Goal: Task Accomplishment & Management: Use online tool/utility

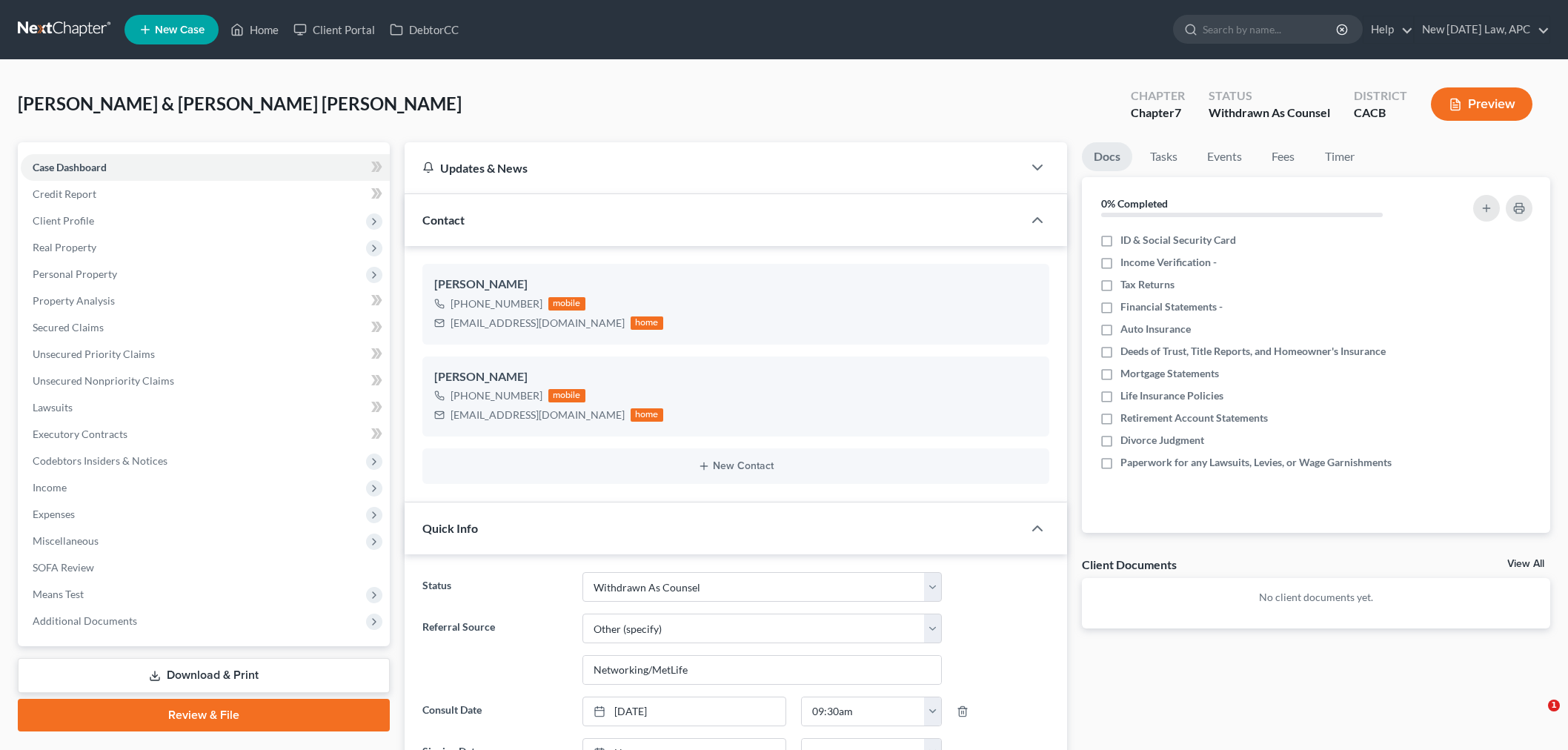
select select "12"
select select "6"
click at [255, 30] on link "Home" at bounding box center [255, 30] width 63 height 27
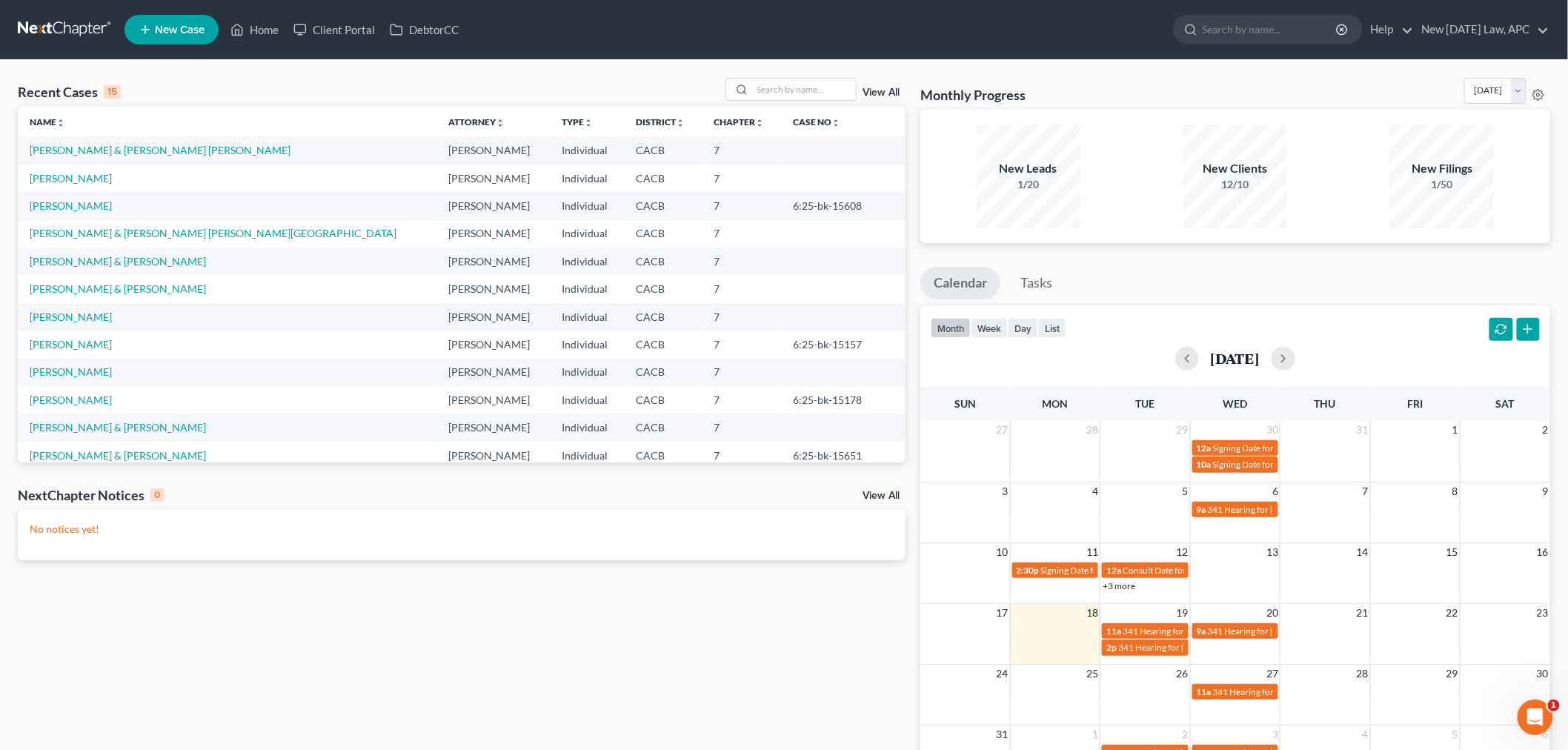
click at [877, 93] on link "View All" at bounding box center [881, 93] width 37 height 11
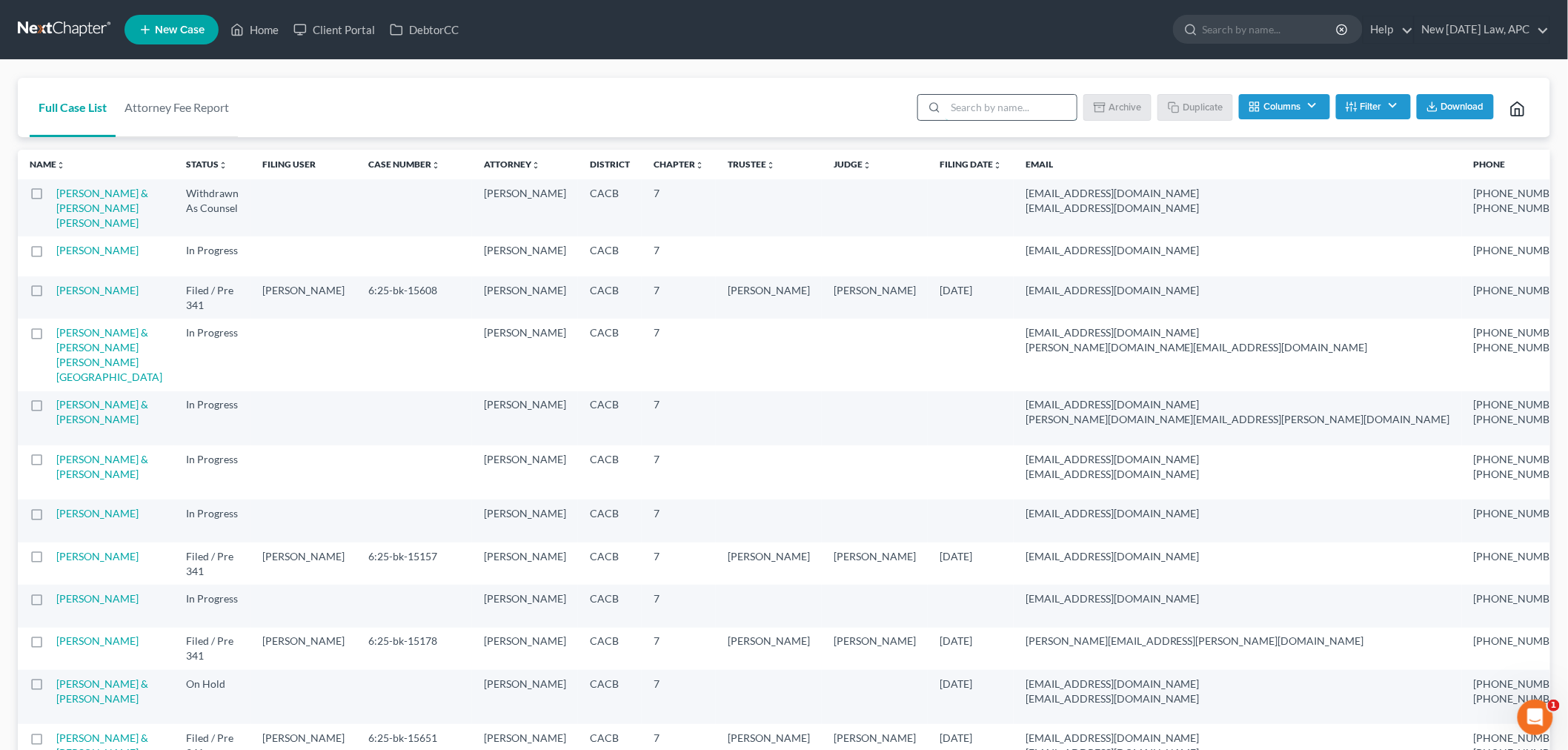
click at [1036, 101] on input "search" at bounding box center [1011, 107] width 131 height 25
click at [746, 94] on div "Full Case List Attorney Fee Report Batch Download Archive Un-archive Duplicate …" at bounding box center [784, 107] width 1532 height 60
drag, startPoint x: 33, startPoint y: 194, endPoint x: 101, endPoint y: 194, distance: 68.0
click at [50, 197] on label at bounding box center [50, 197] width 0 height 0
click at [57, 194] on input "checkbox" at bounding box center [61, 190] width 10 height 10
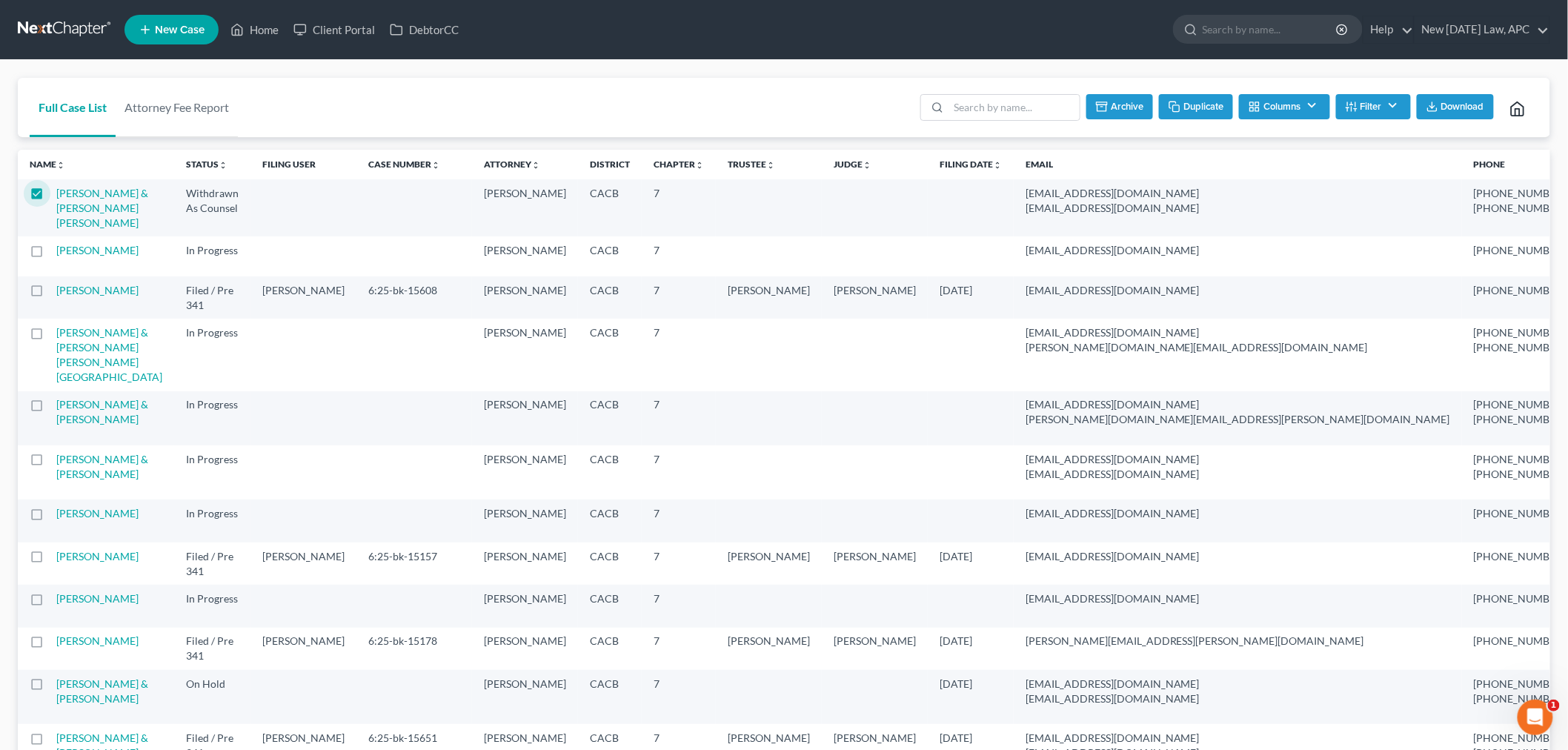
click at [1130, 110] on button "Archive" at bounding box center [1119, 106] width 67 height 25
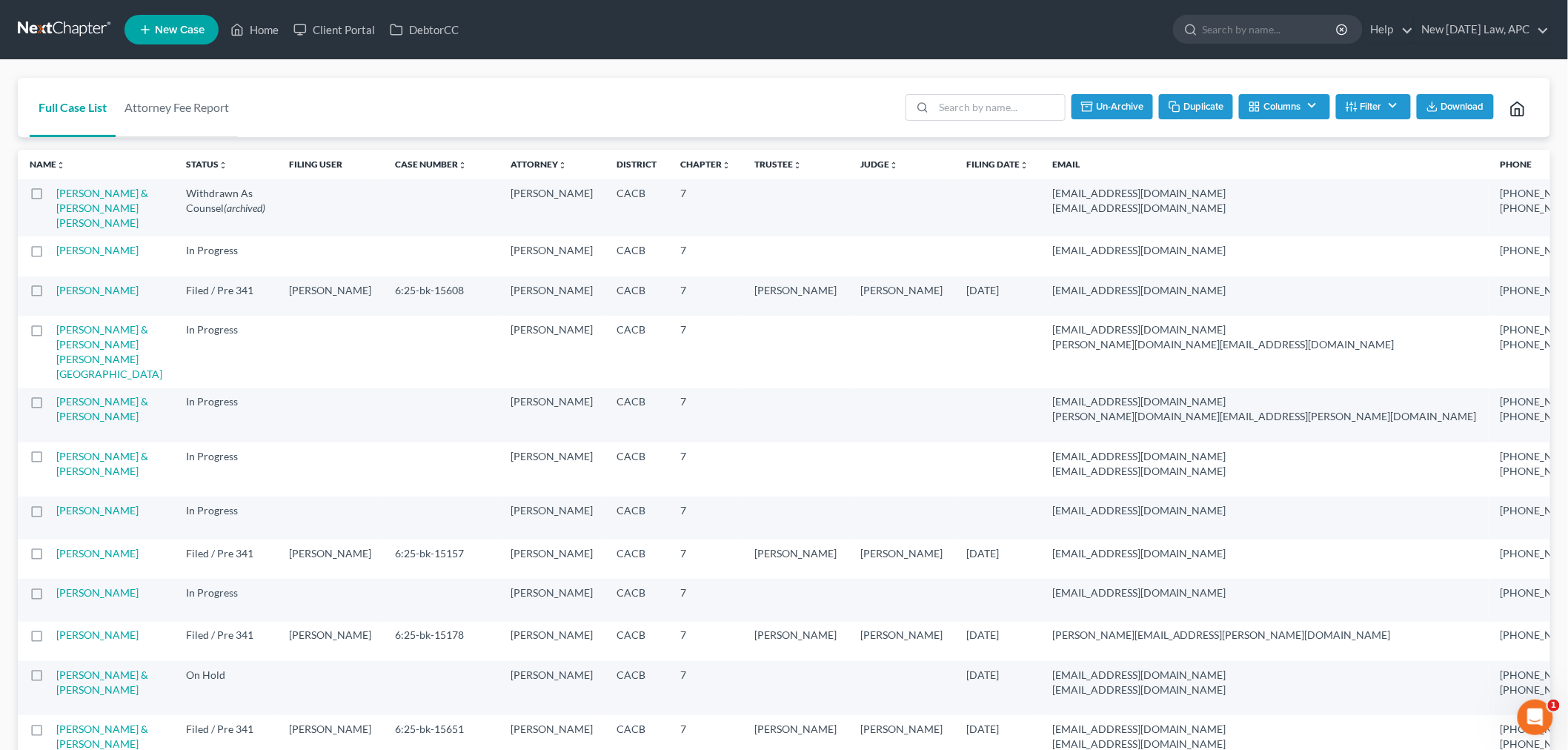
checkbox input "false"
drag, startPoint x: 378, startPoint y: 312, endPoint x: 306, endPoint y: 312, distance: 72.0
click at [383, 312] on td "6:25-bk-15608" at bounding box center [440, 296] width 115 height 40
click at [383, 315] on td "6:25-bk-15608" at bounding box center [440, 296] width 115 height 40
click at [75, 296] on link "[PERSON_NAME]" at bounding box center [97, 290] width 82 height 13
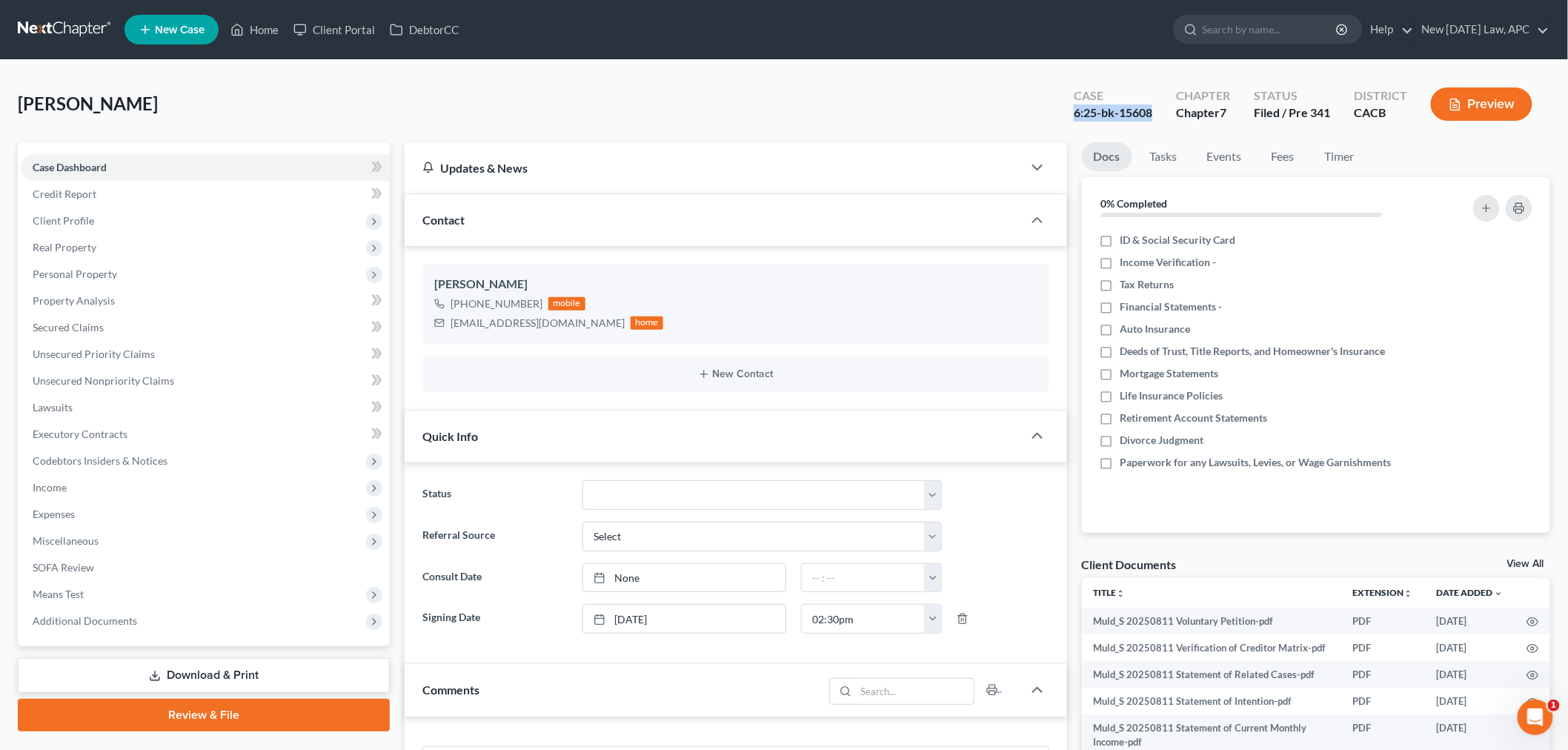
drag, startPoint x: 1072, startPoint y: 113, endPoint x: 1159, endPoint y: 113, distance: 87.0
click at [1159, 113] on div "Case 6:25-bk-15608" at bounding box center [1113, 105] width 103 height 44
copy div "6:25-bk-15608"
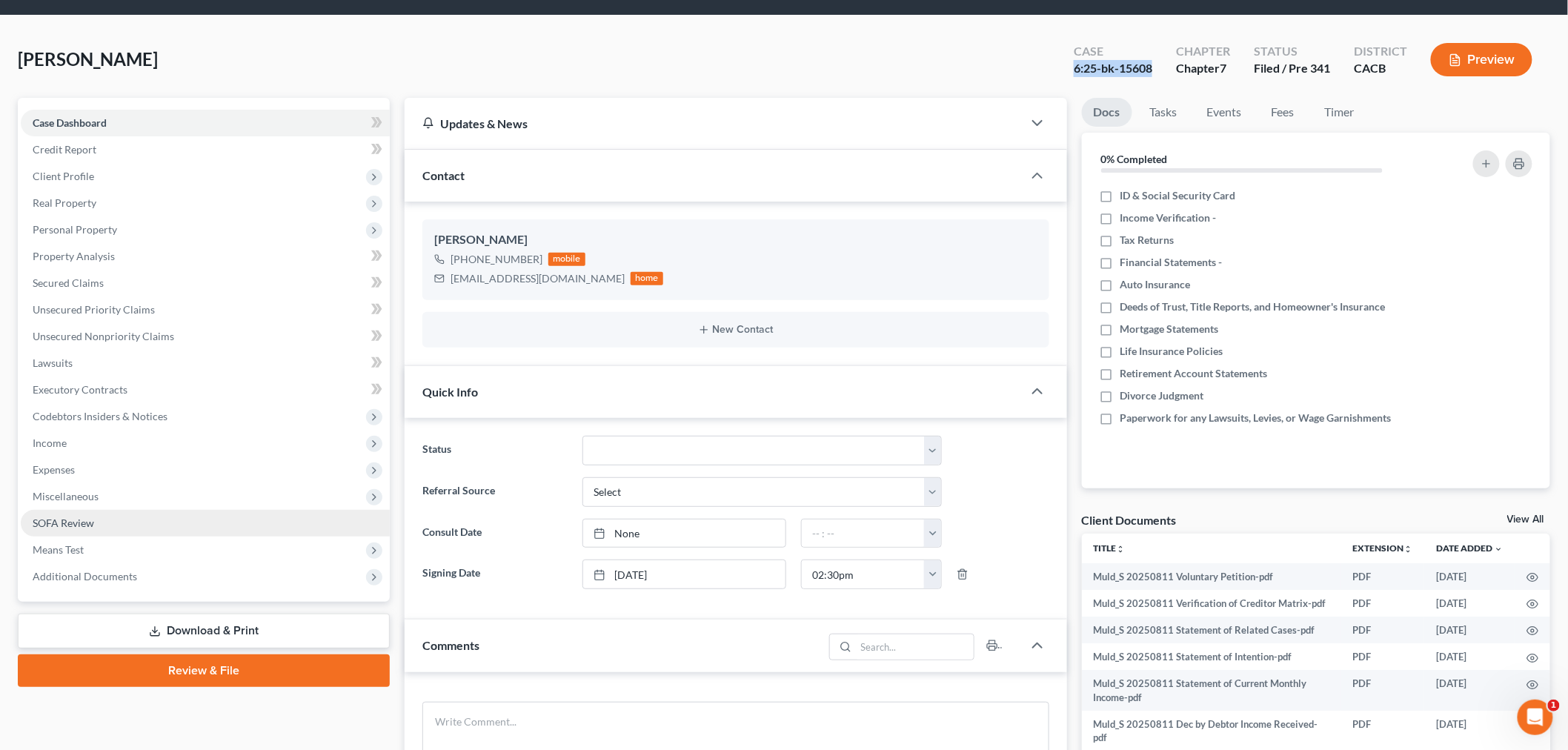
scroll to position [82, 0]
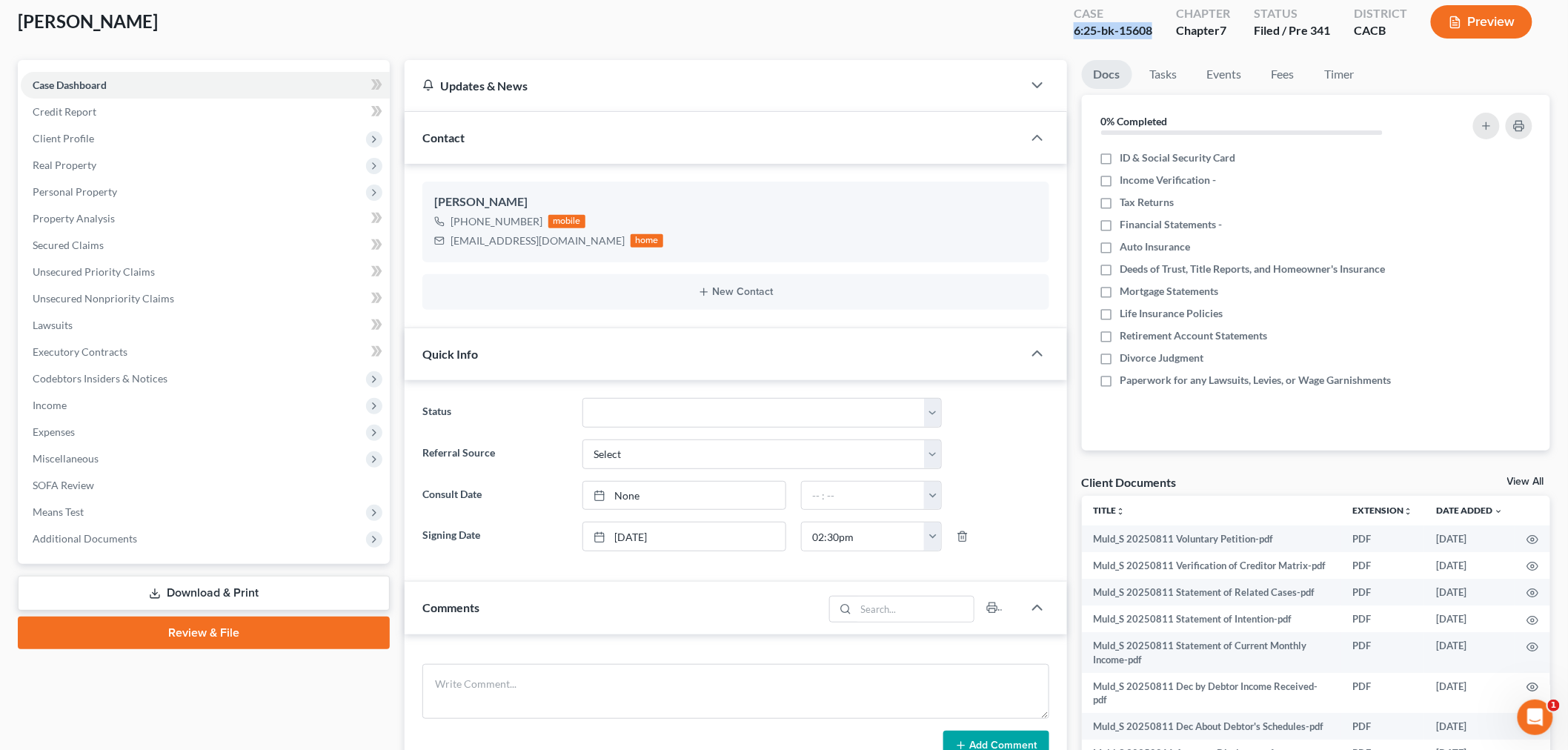
click at [1525, 14] on button "Preview" at bounding box center [1482, 22] width 102 height 33
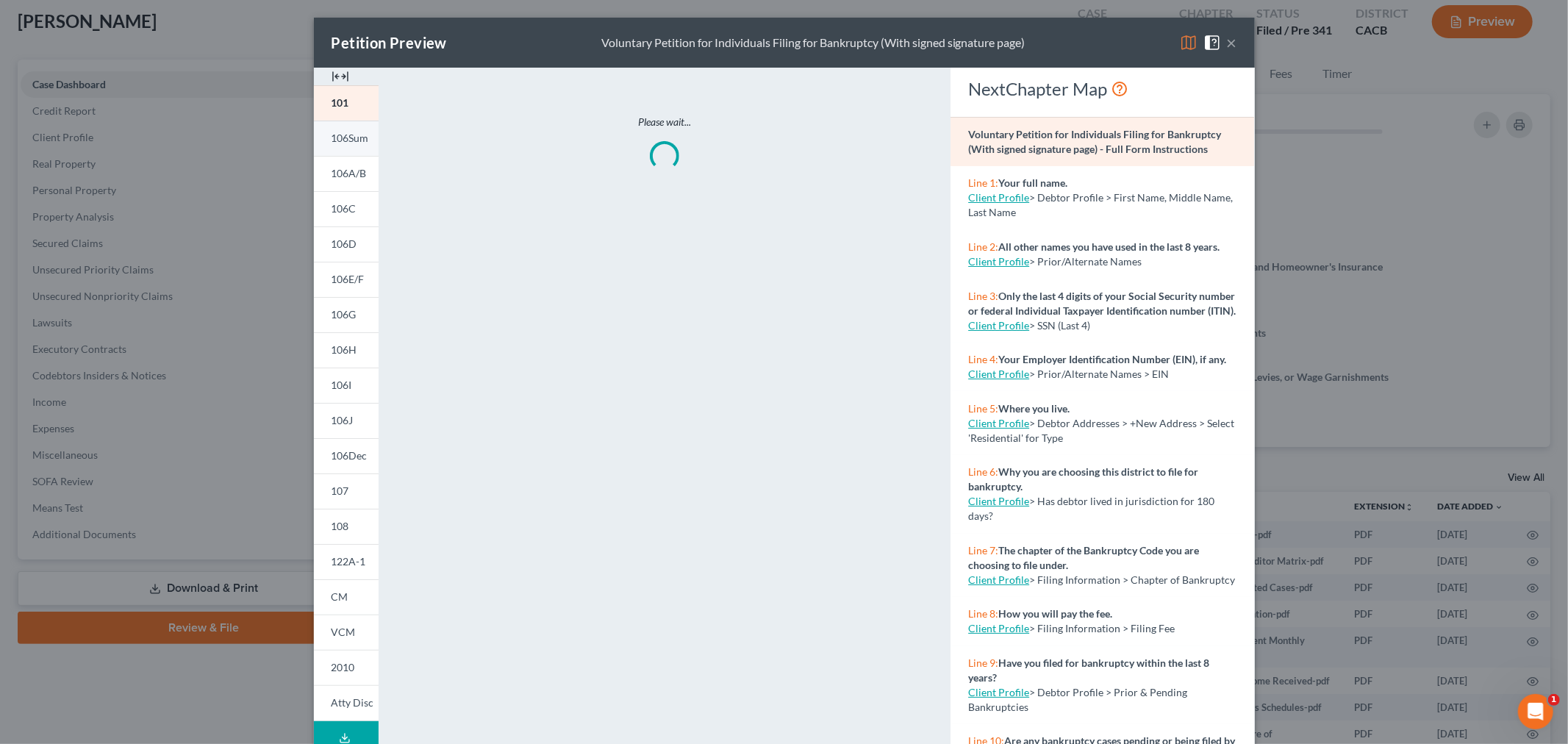
click at [351, 138] on span "106Sum" at bounding box center [350, 138] width 38 height 13
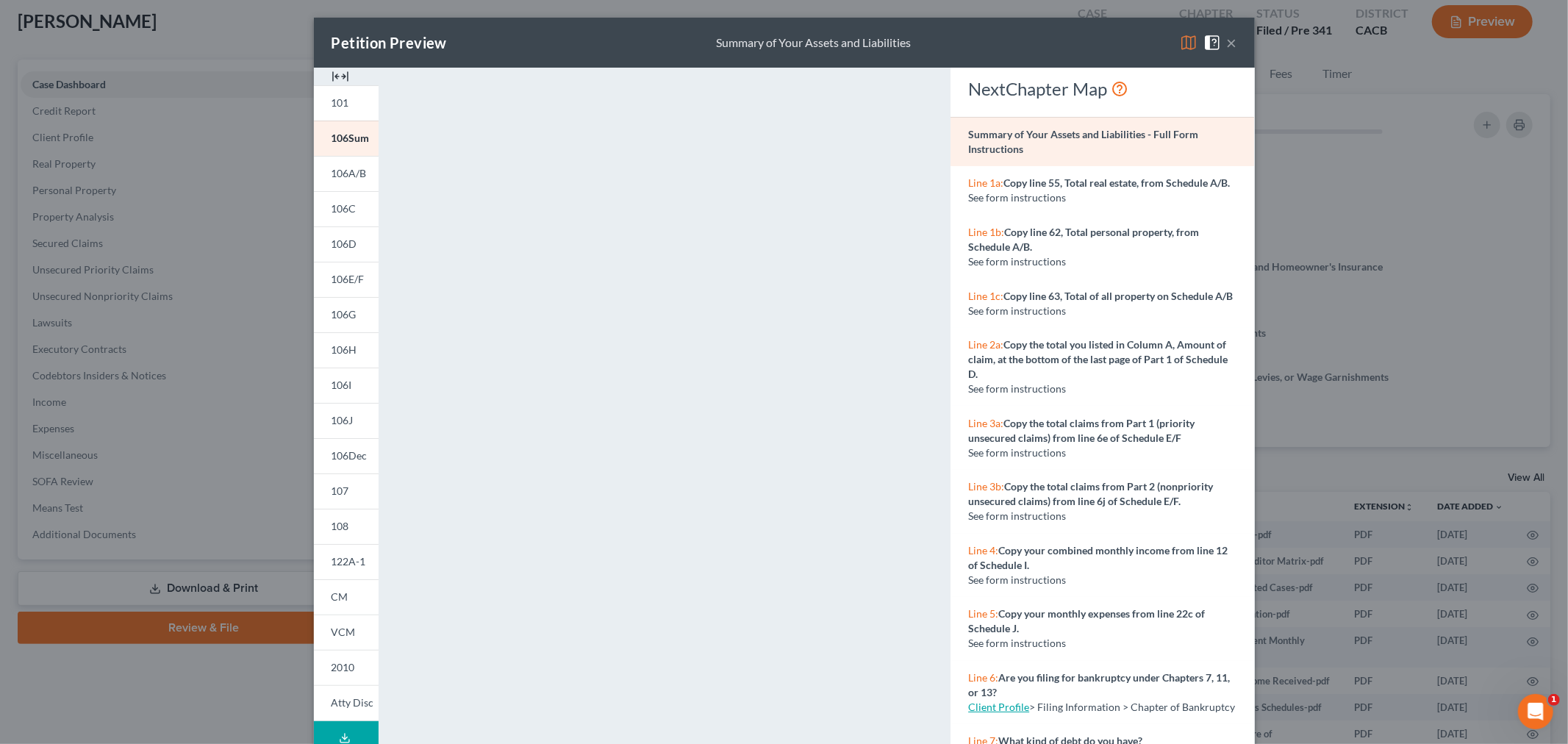
click at [1227, 39] on button "×" at bounding box center [1232, 43] width 11 height 18
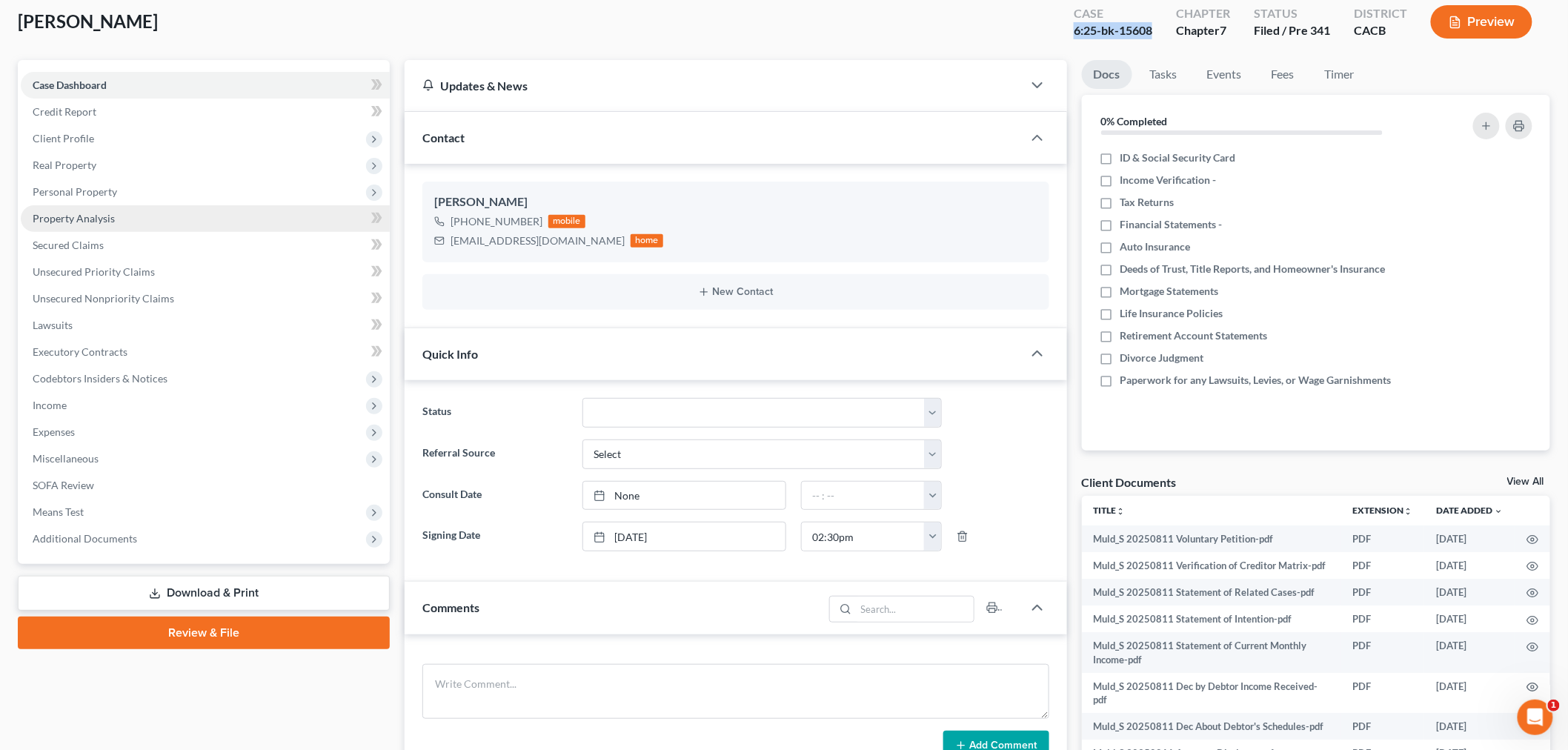
click at [128, 222] on link "Property Analysis" at bounding box center [205, 219] width 369 height 27
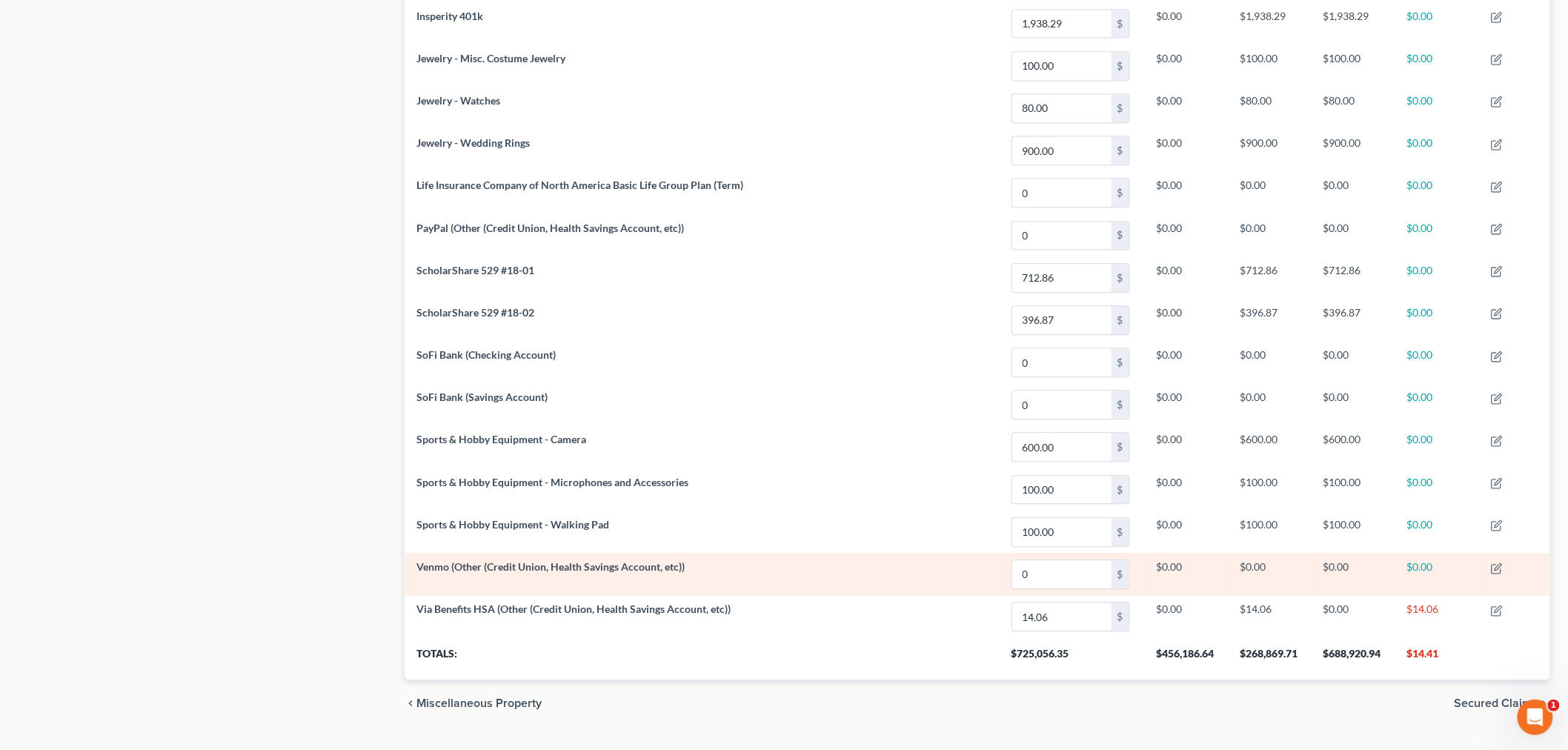
scroll to position [1332, 0]
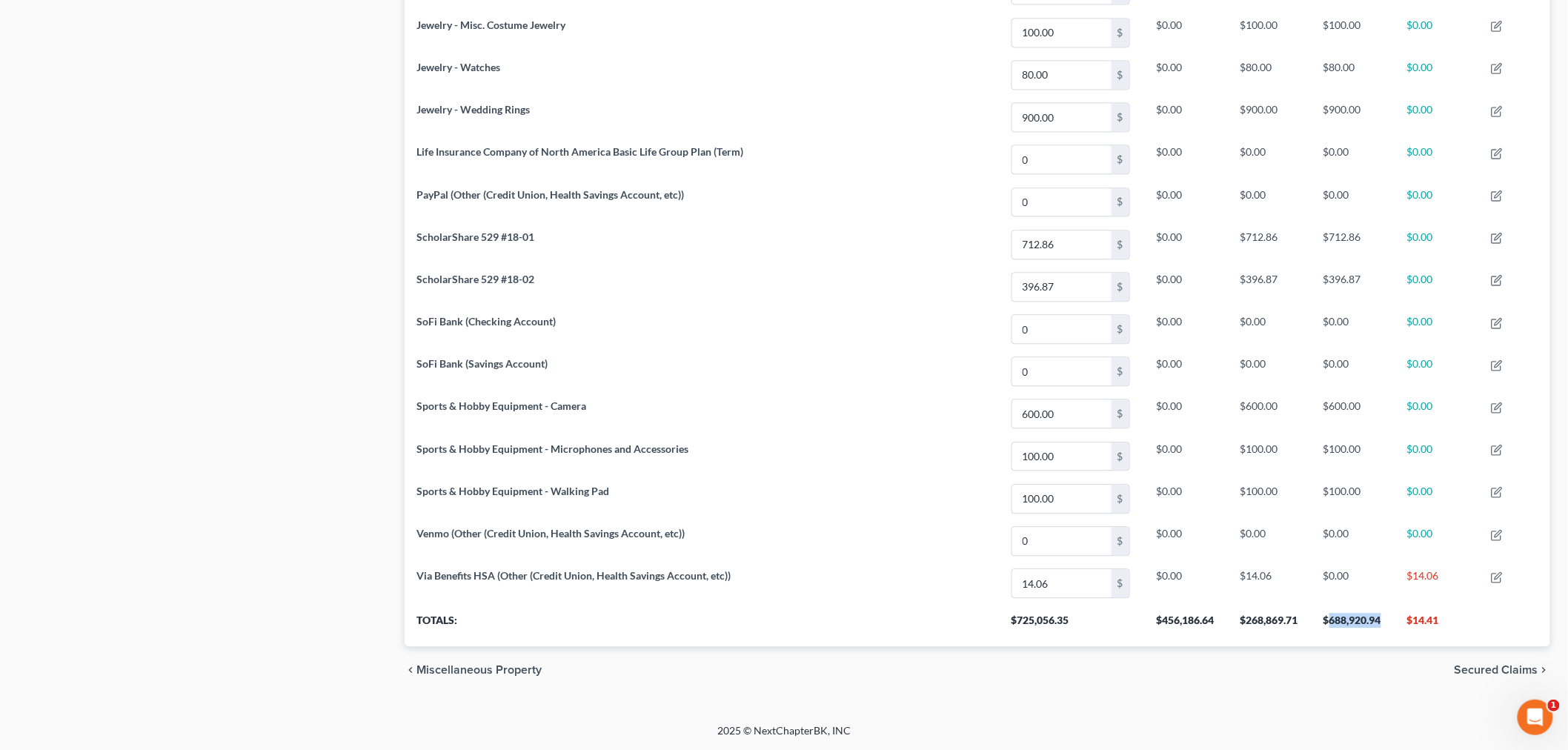
drag, startPoint x: 1331, startPoint y: 620, endPoint x: 1383, endPoint y: 620, distance: 52.0
click at [1383, 620] on th "$688,920.94" at bounding box center [1353, 625] width 83 height 41
copy th "688,920.94"
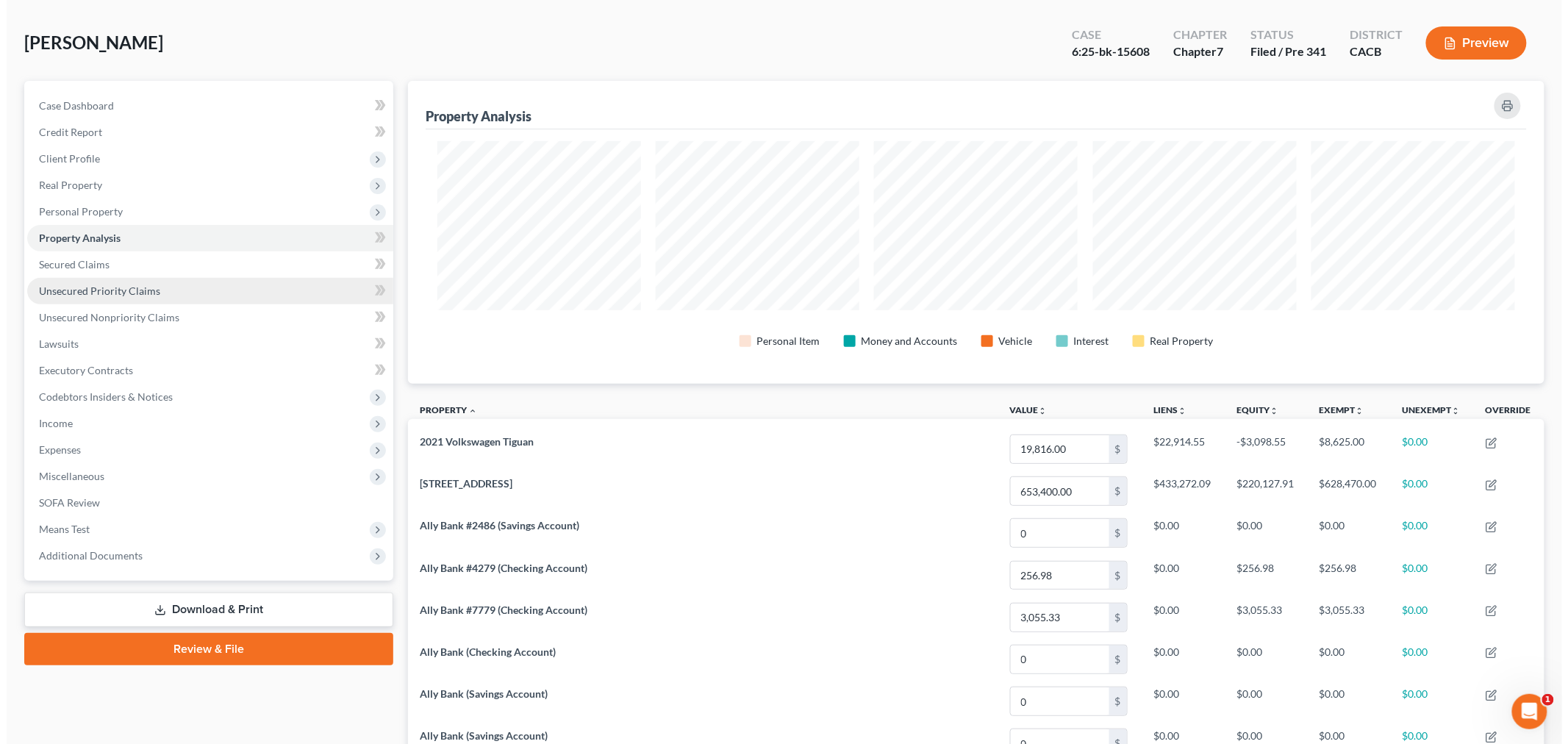
scroll to position [0, 0]
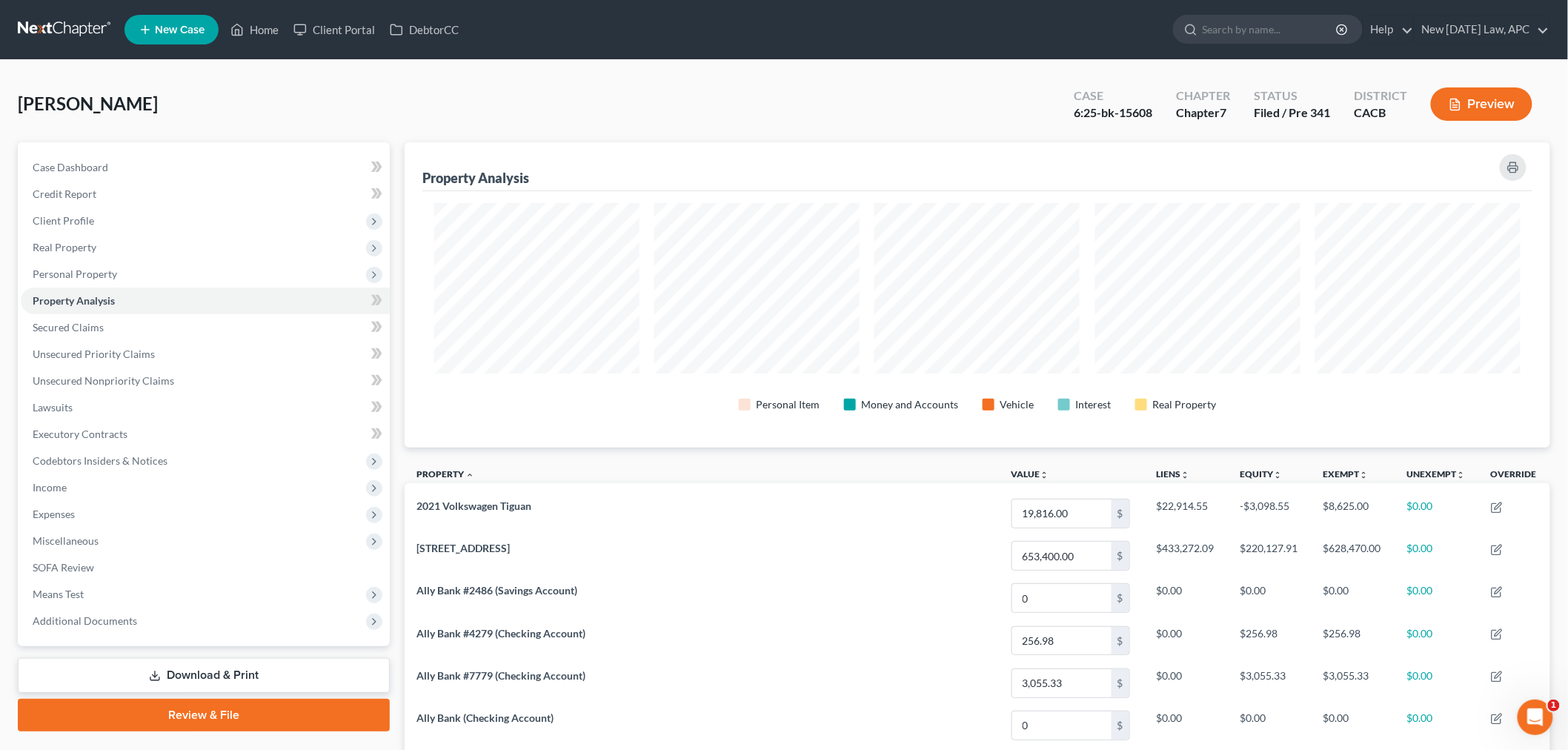
click at [1490, 87] on button "Preview" at bounding box center [1482, 104] width 102 height 33
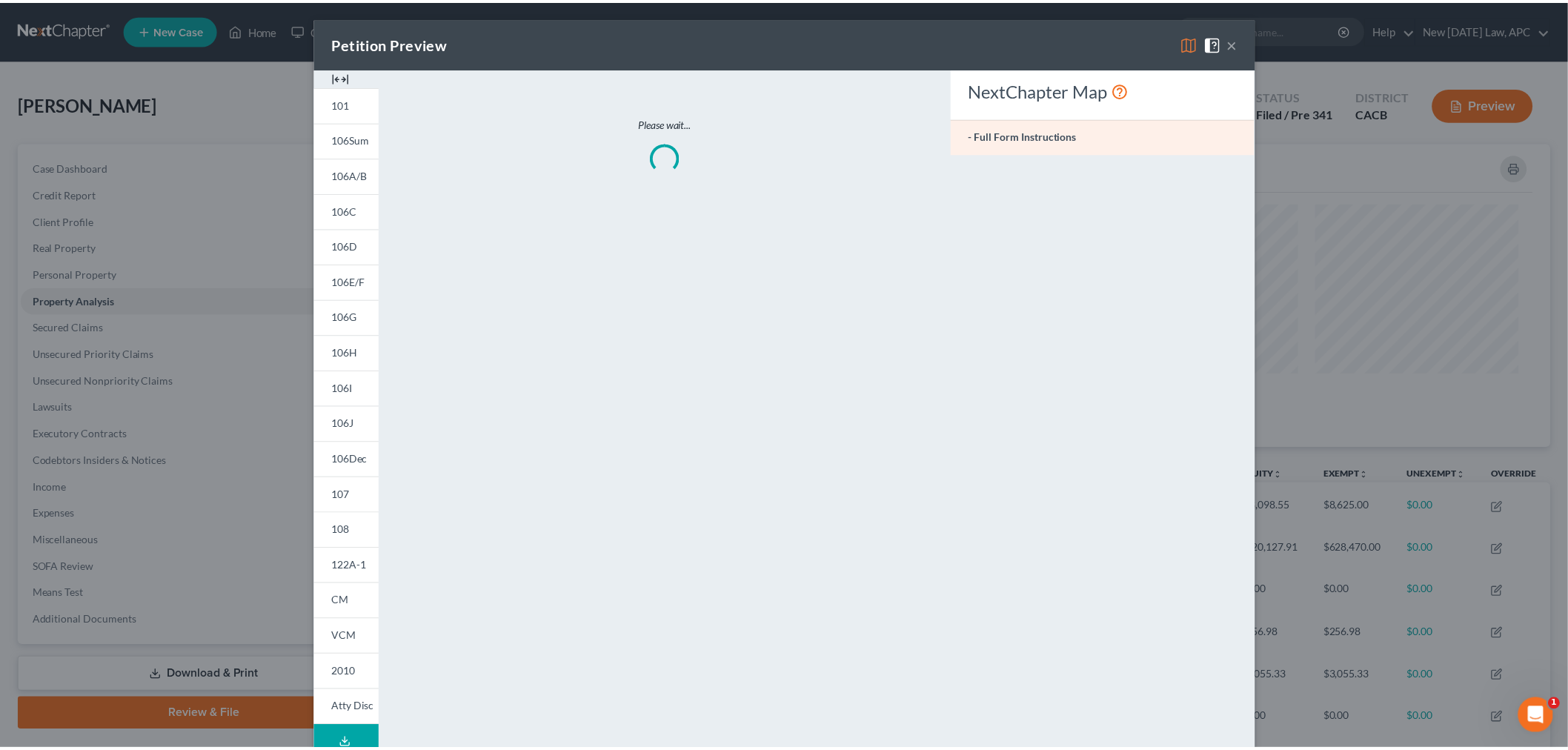
scroll to position [307, 1155]
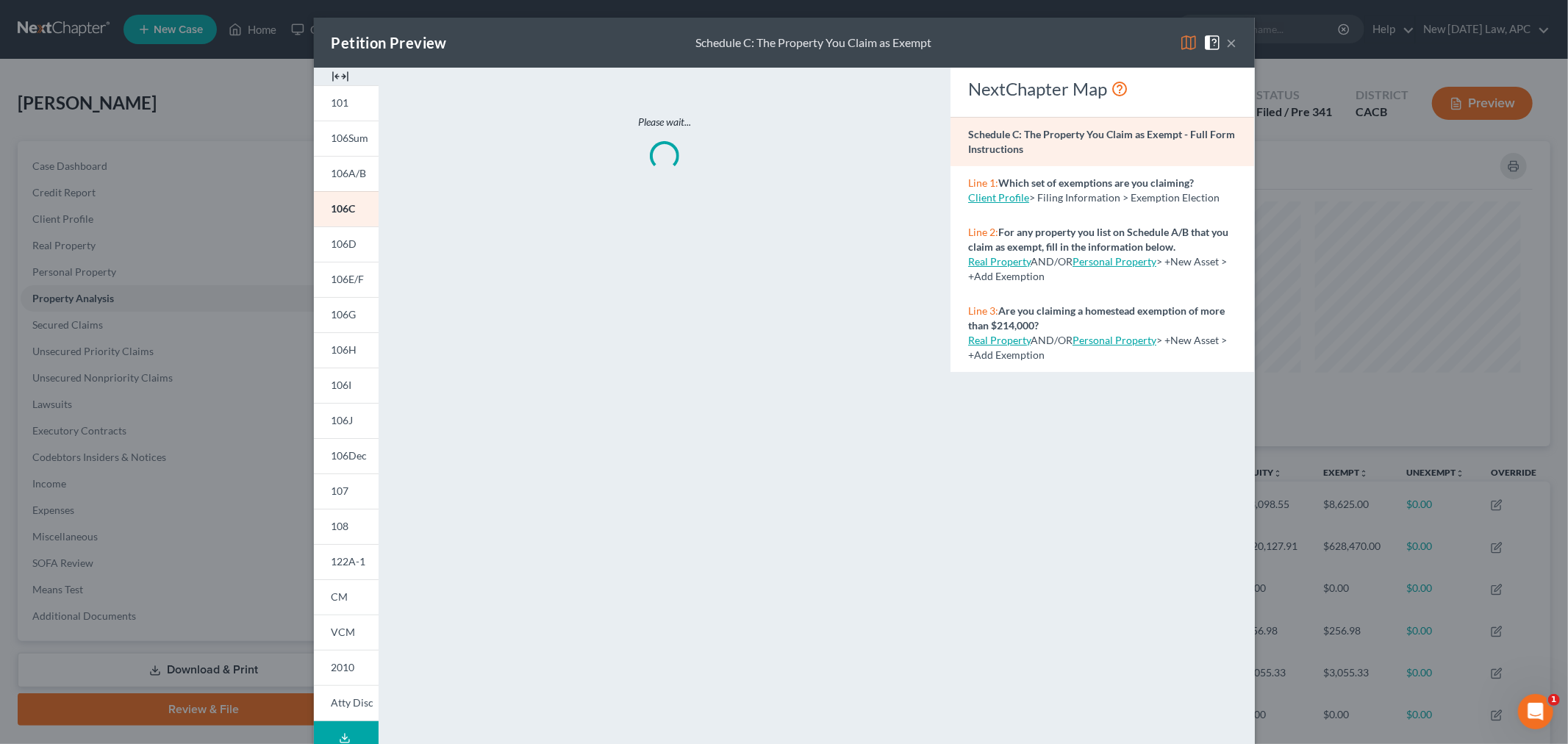
drag, startPoint x: 356, startPoint y: 137, endPoint x: 390, endPoint y: 156, distance: 38.9
click at [356, 136] on span "106Sum" at bounding box center [350, 138] width 38 height 13
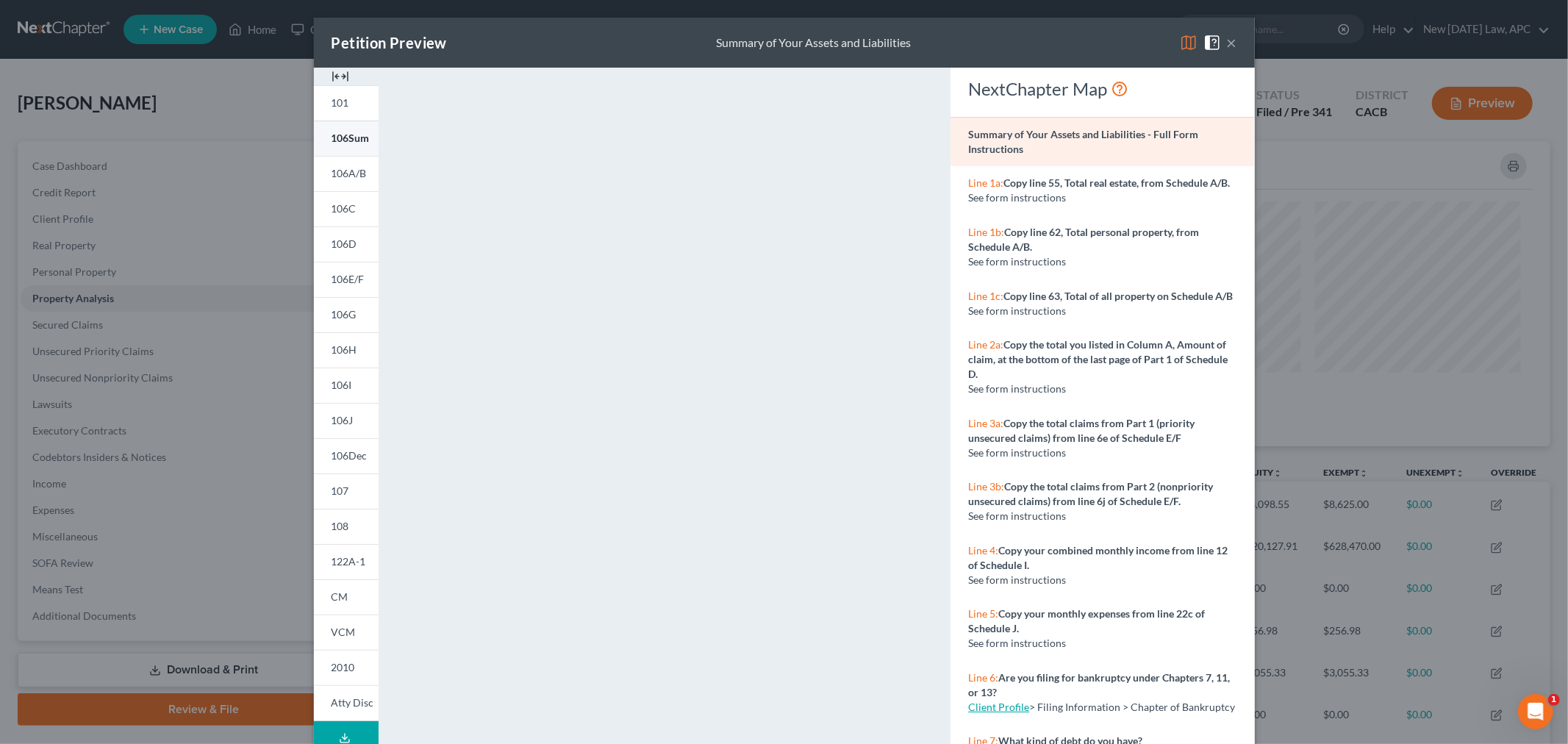
click at [355, 133] on span "106Sum" at bounding box center [350, 138] width 38 height 13
click at [1235, 40] on div "Petition Preview Summary of Your Assets and Liabilities ×" at bounding box center [784, 43] width 941 height 50
click at [1228, 39] on button "×" at bounding box center [1232, 43] width 11 height 18
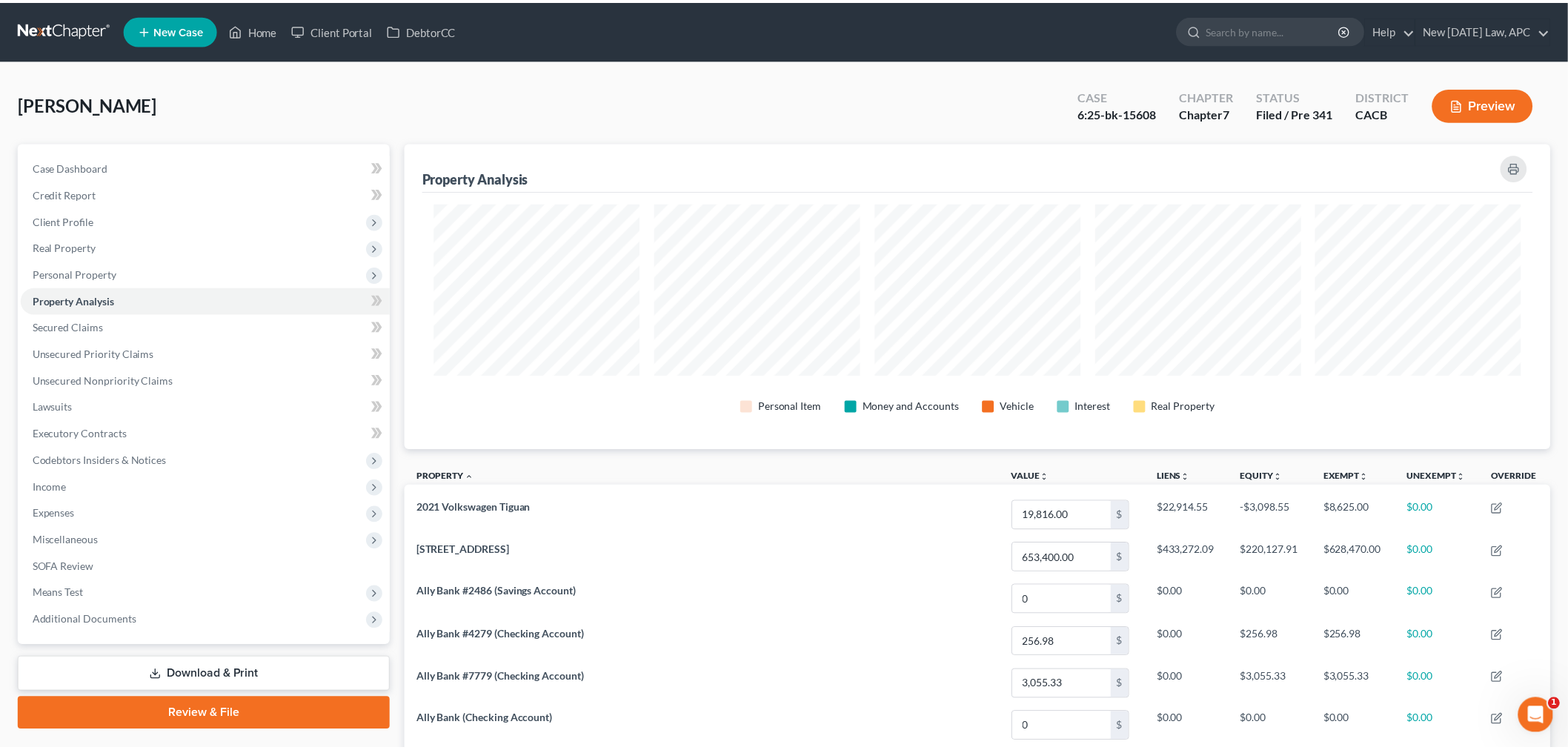
scroll to position [740415, 739798]
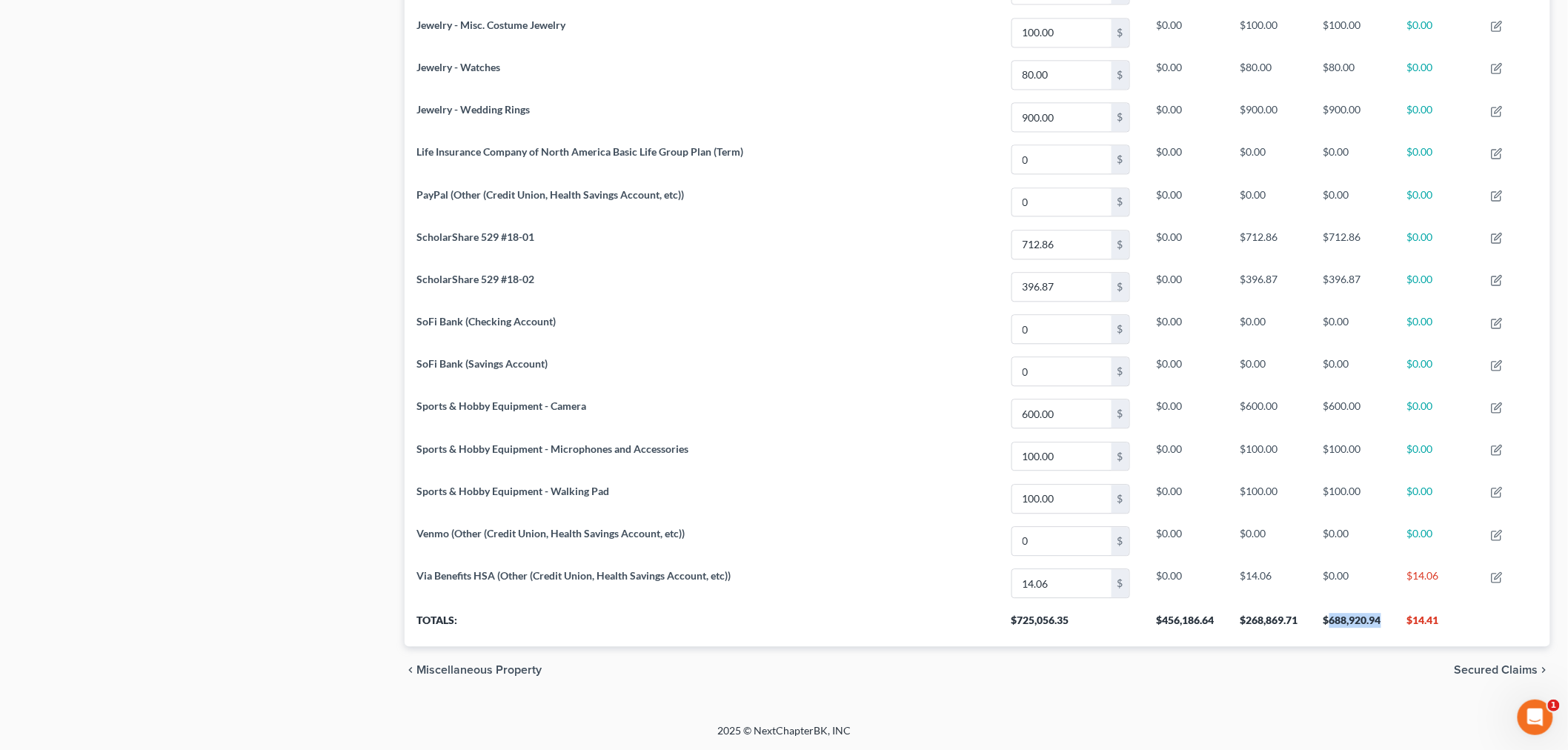
drag, startPoint x: 1328, startPoint y: 619, endPoint x: 1384, endPoint y: 623, distance: 56.1
click at [1384, 623] on th "$688,920.94" at bounding box center [1353, 625] width 83 height 41
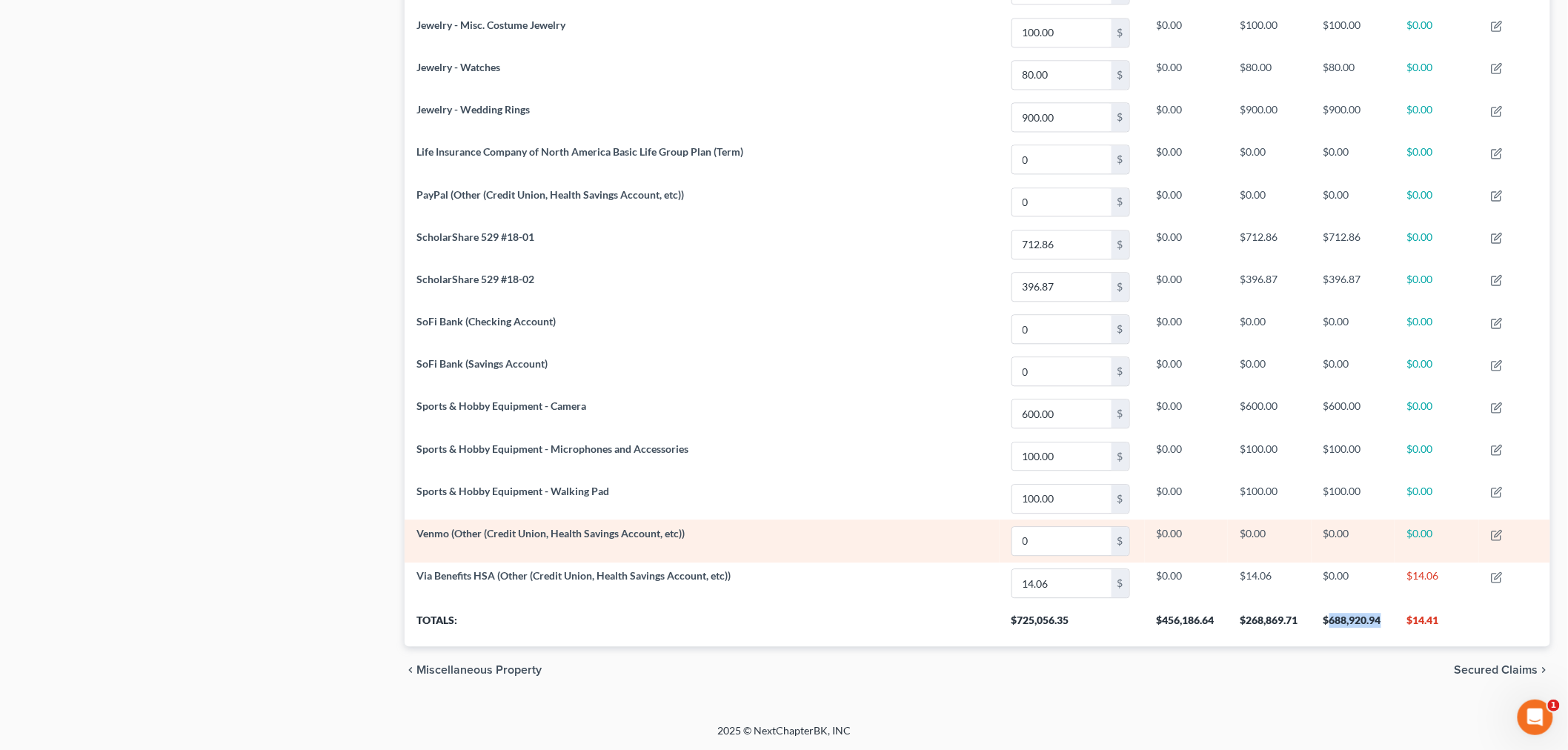
copy th "688,920.94"
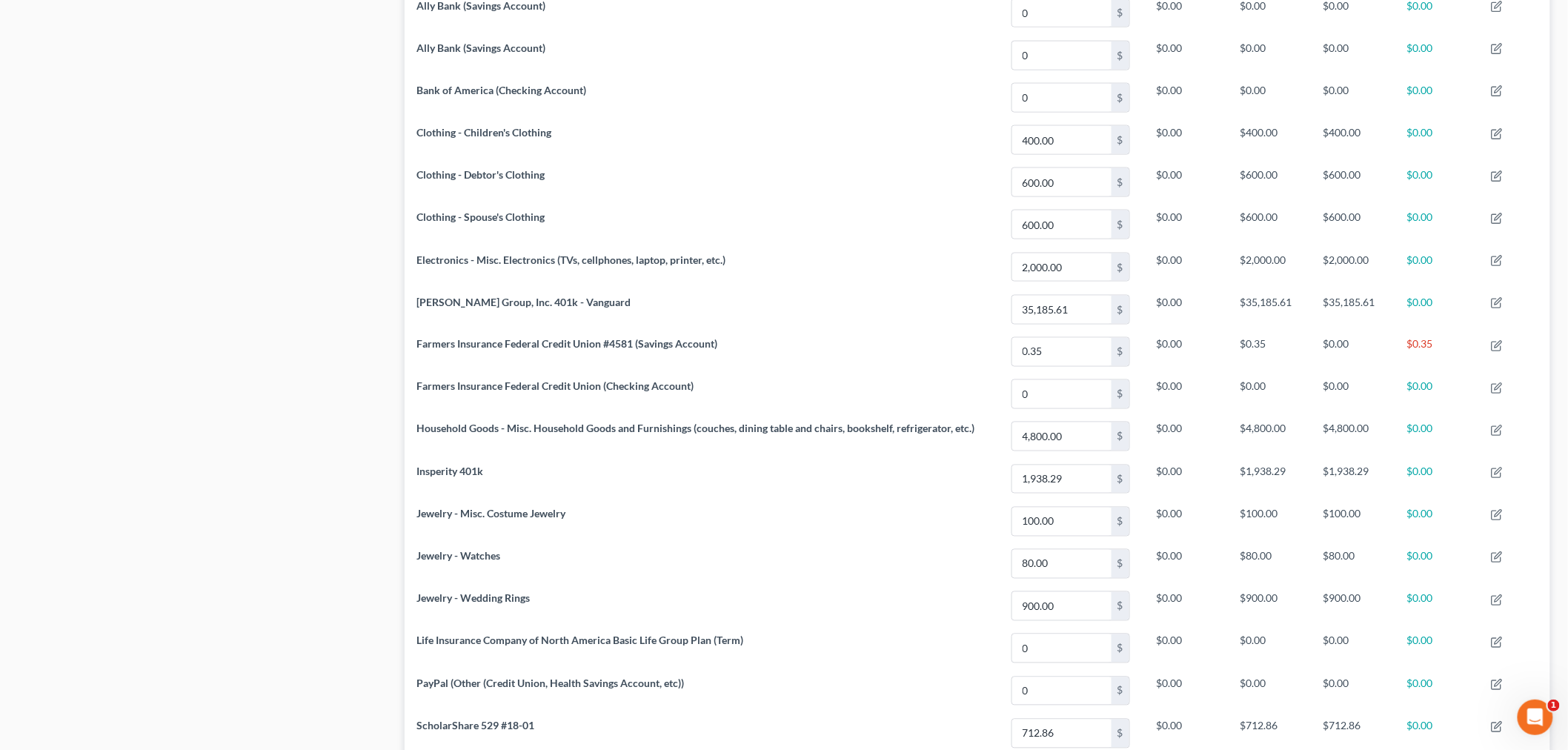
scroll to position [1332, 0]
